Goal: Find specific page/section: Find specific page/section

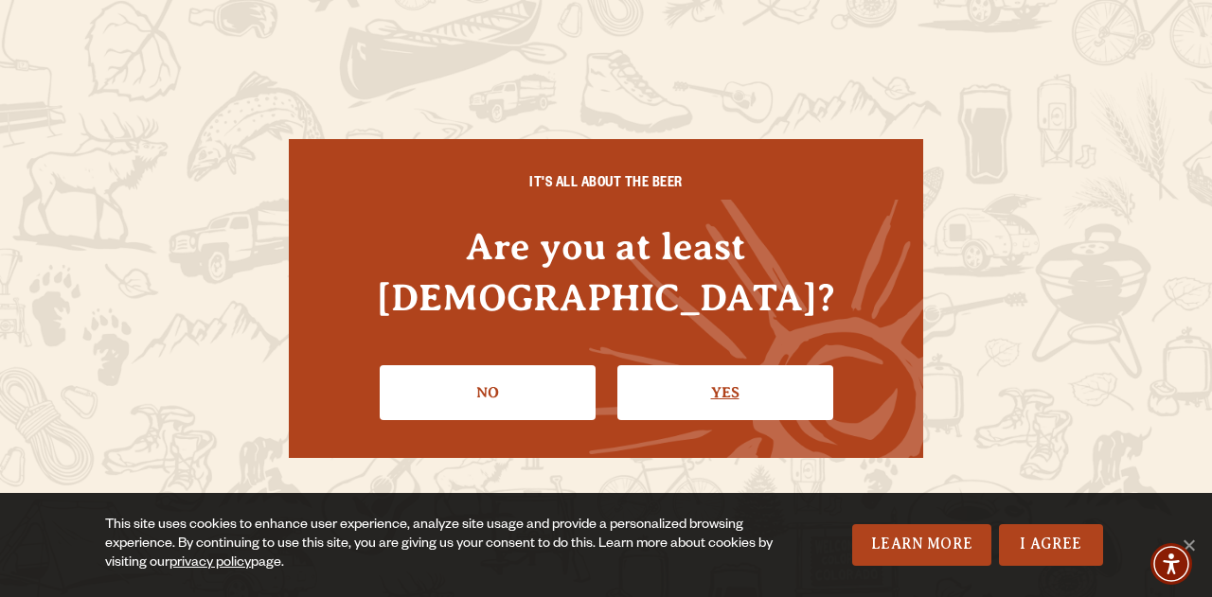
click at [691, 372] on link "Yes" at bounding box center [725, 392] width 216 height 55
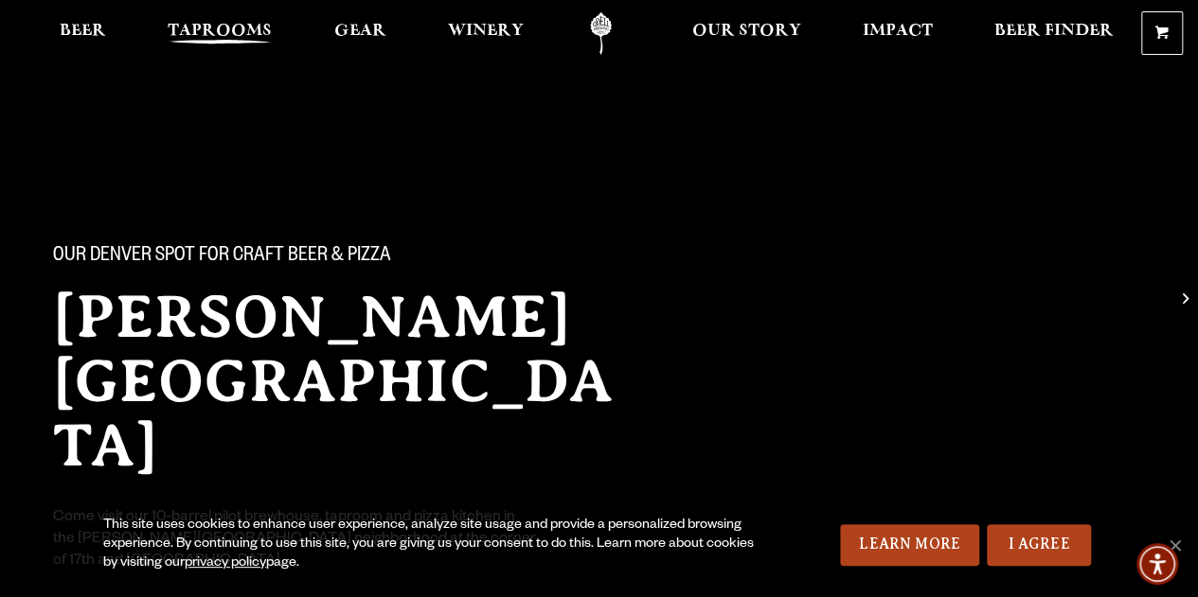
click at [211, 28] on span "Taprooms" at bounding box center [220, 31] width 104 height 15
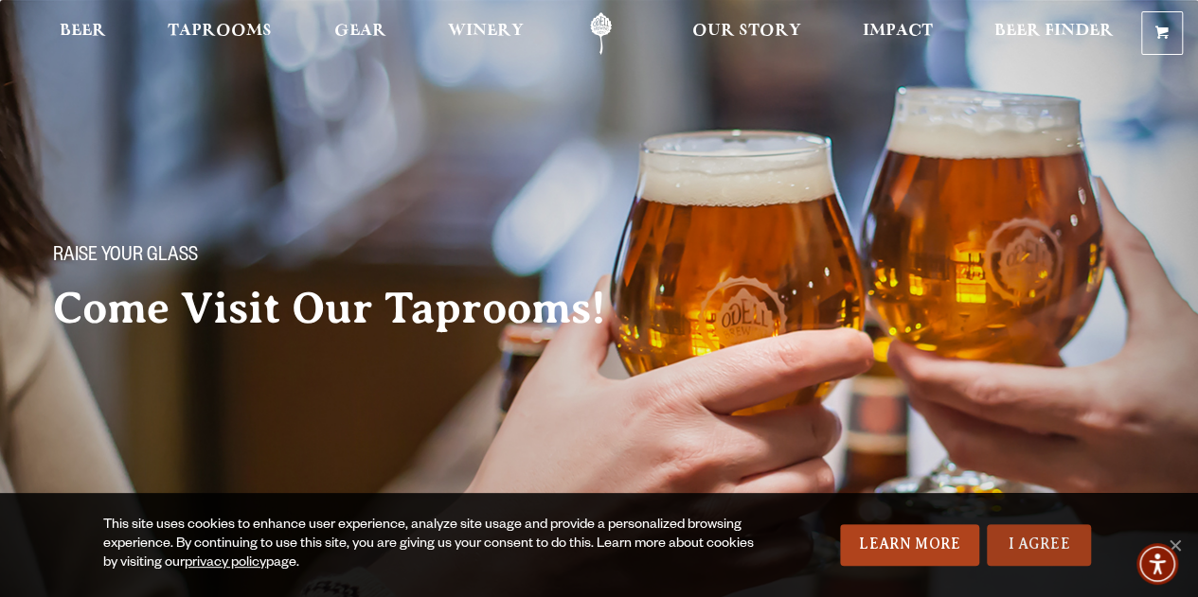
click at [1018, 543] on link "I Agree" at bounding box center [1039, 546] width 104 height 42
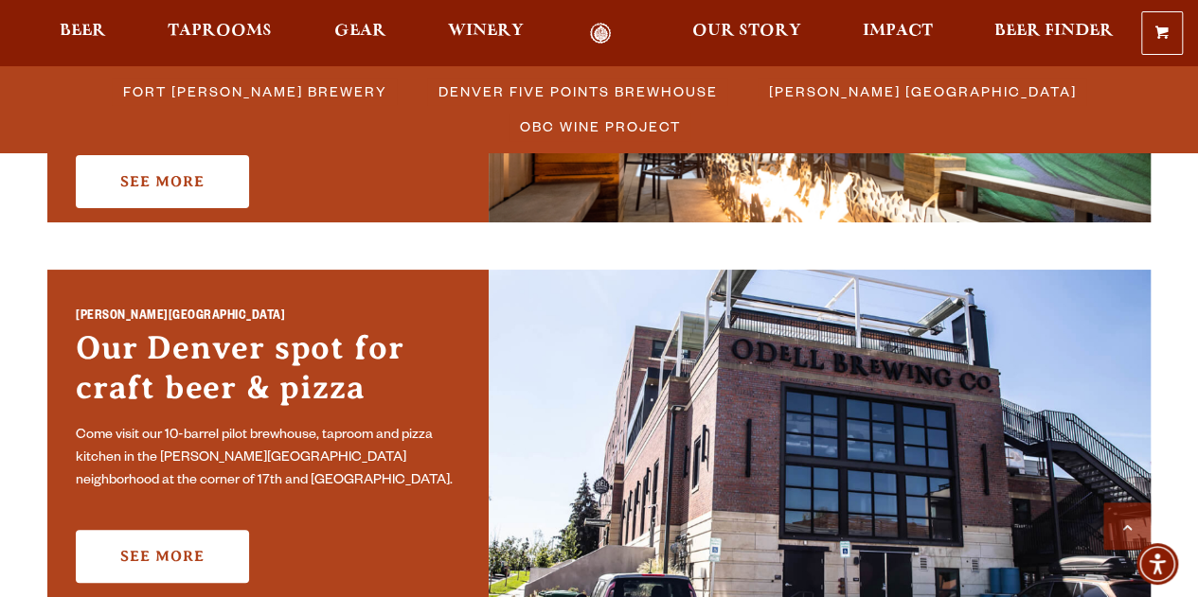
scroll to position [1424, 0]
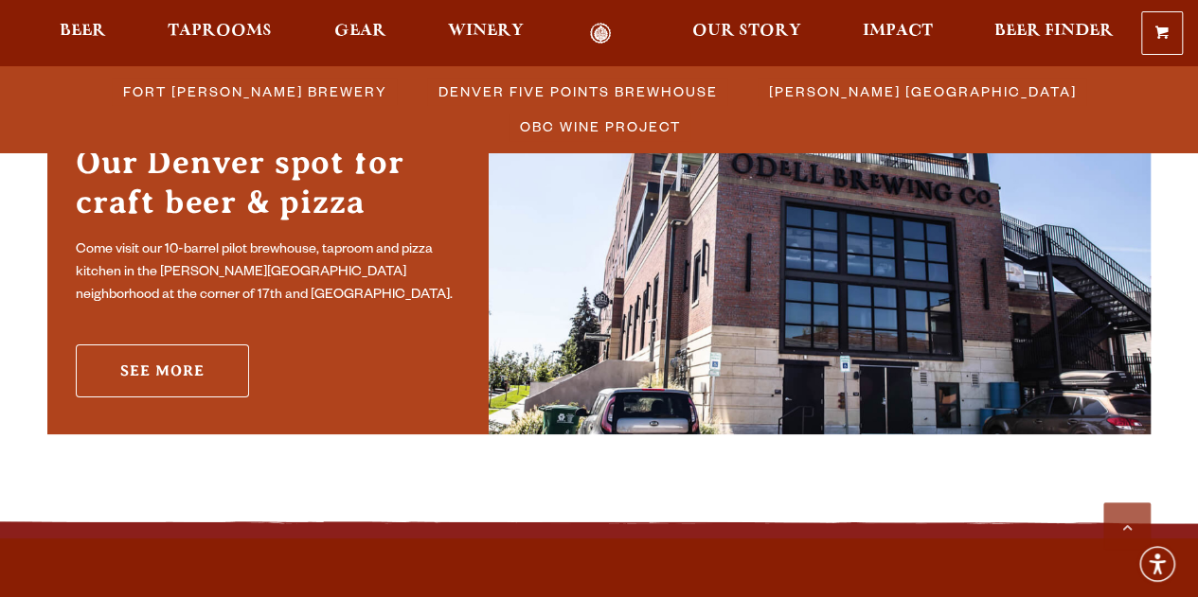
click at [158, 366] on link "See More" at bounding box center [162, 371] width 173 height 53
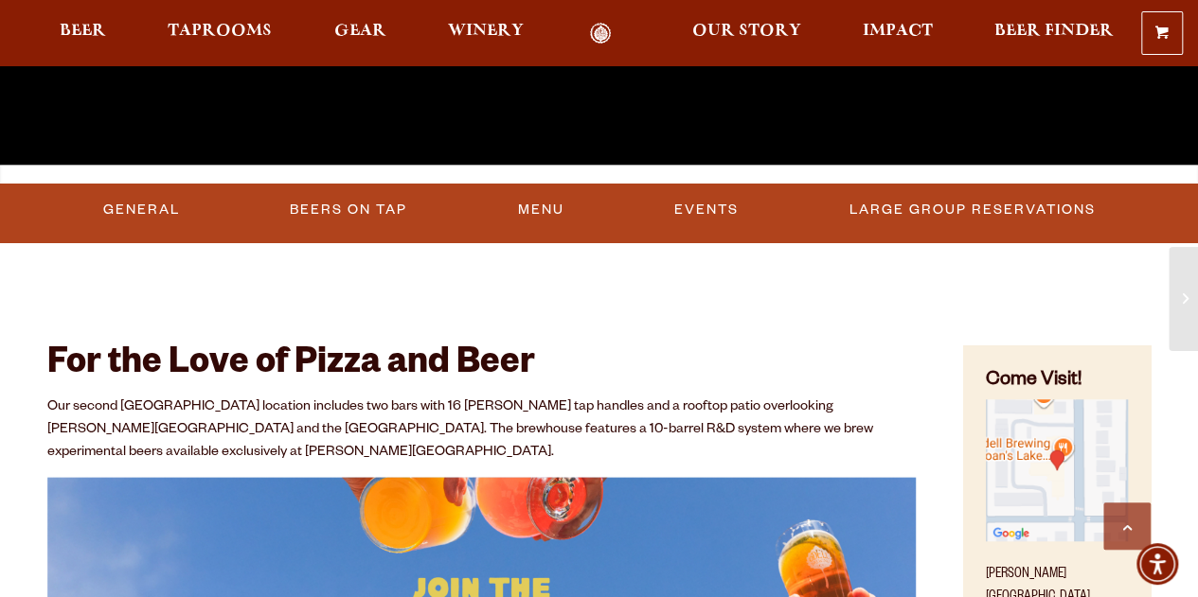
scroll to position [524, 0]
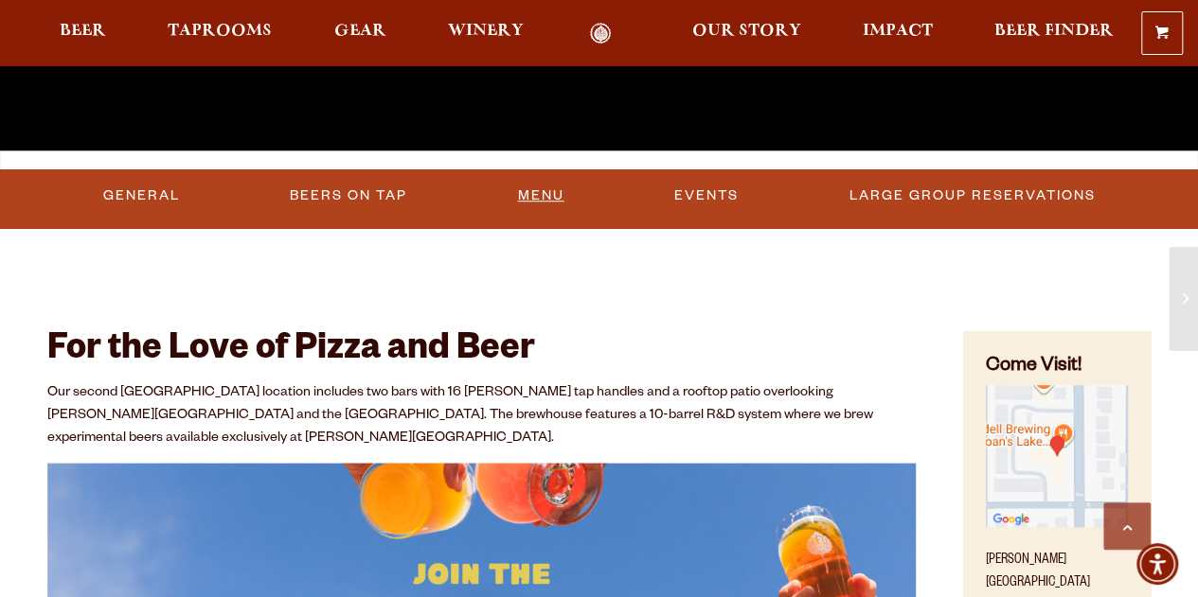
click at [532, 190] on link "Menu" at bounding box center [541, 196] width 62 height 44
